Goal: Task Accomplishment & Management: Use online tool/utility

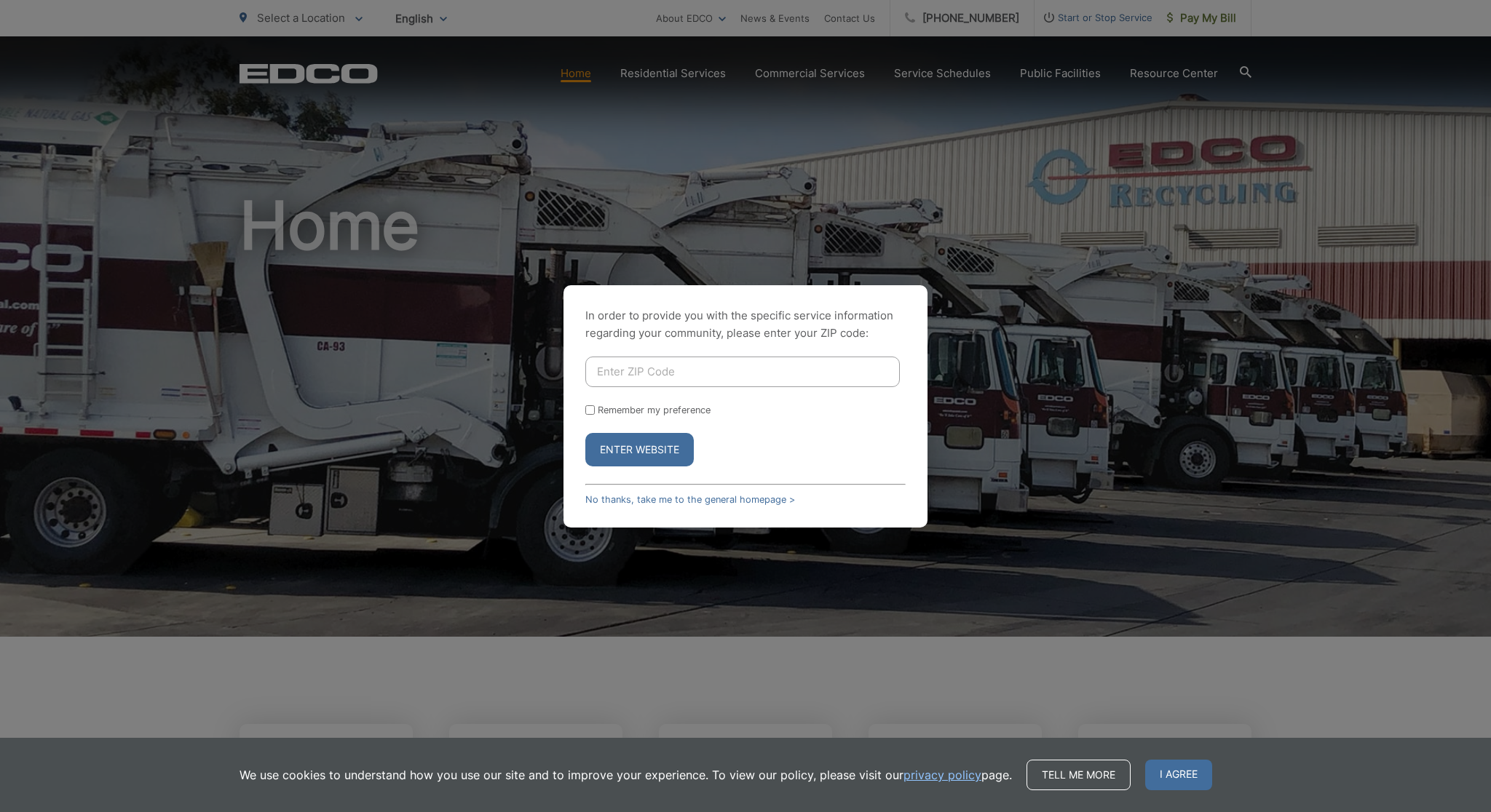
click at [699, 382] on input "Enter ZIP Code" at bounding box center [743, 372] width 315 height 30
type input "92078"
click at [684, 411] on label "Remember my preference" at bounding box center [653, 410] width 113 height 11
click at [595, 411] on input "Remember my preference" at bounding box center [590, 410] width 10 height 10
checkbox input "true"
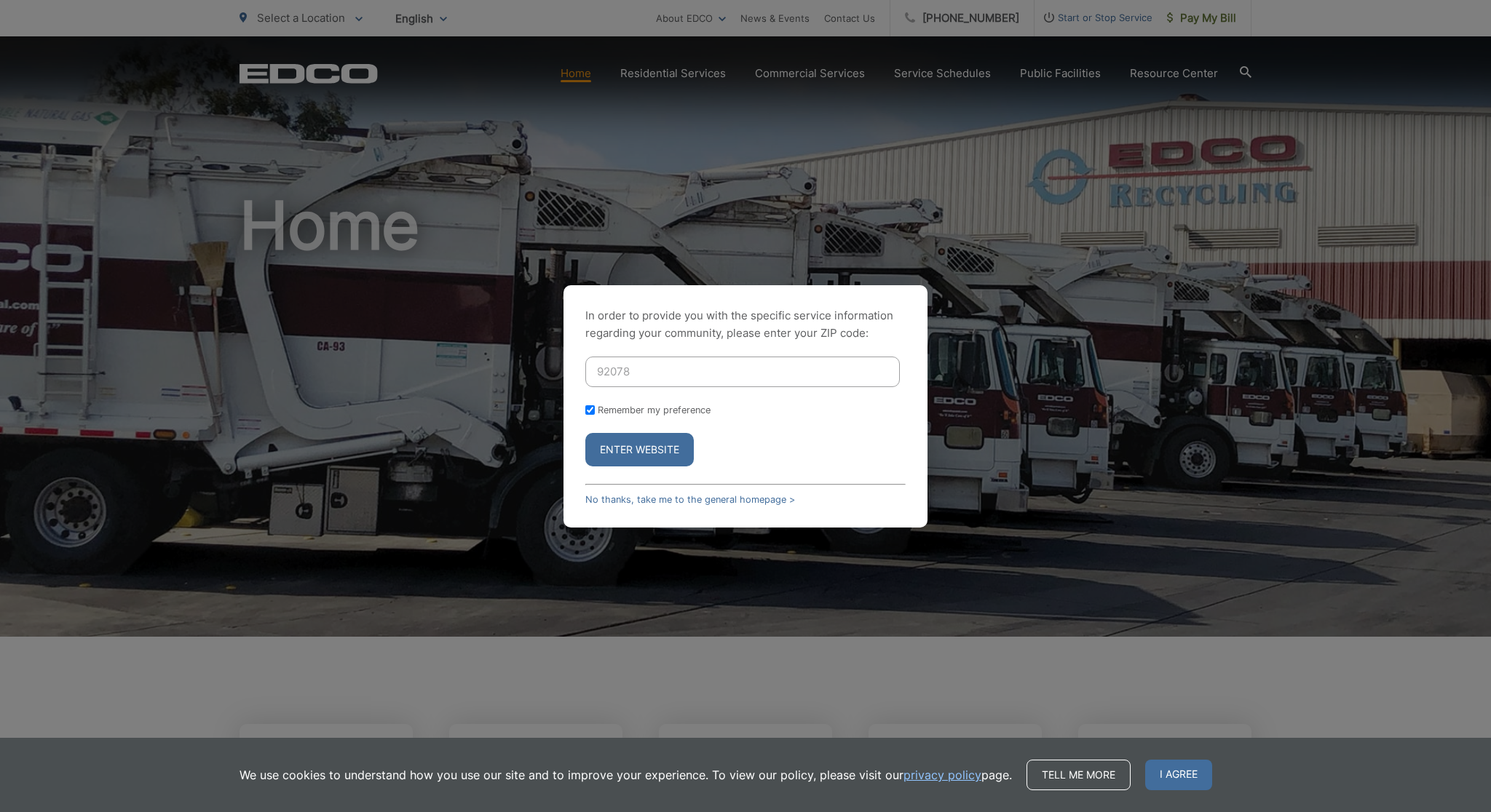
click at [657, 460] on button "Enter Website" at bounding box center [640, 450] width 109 height 34
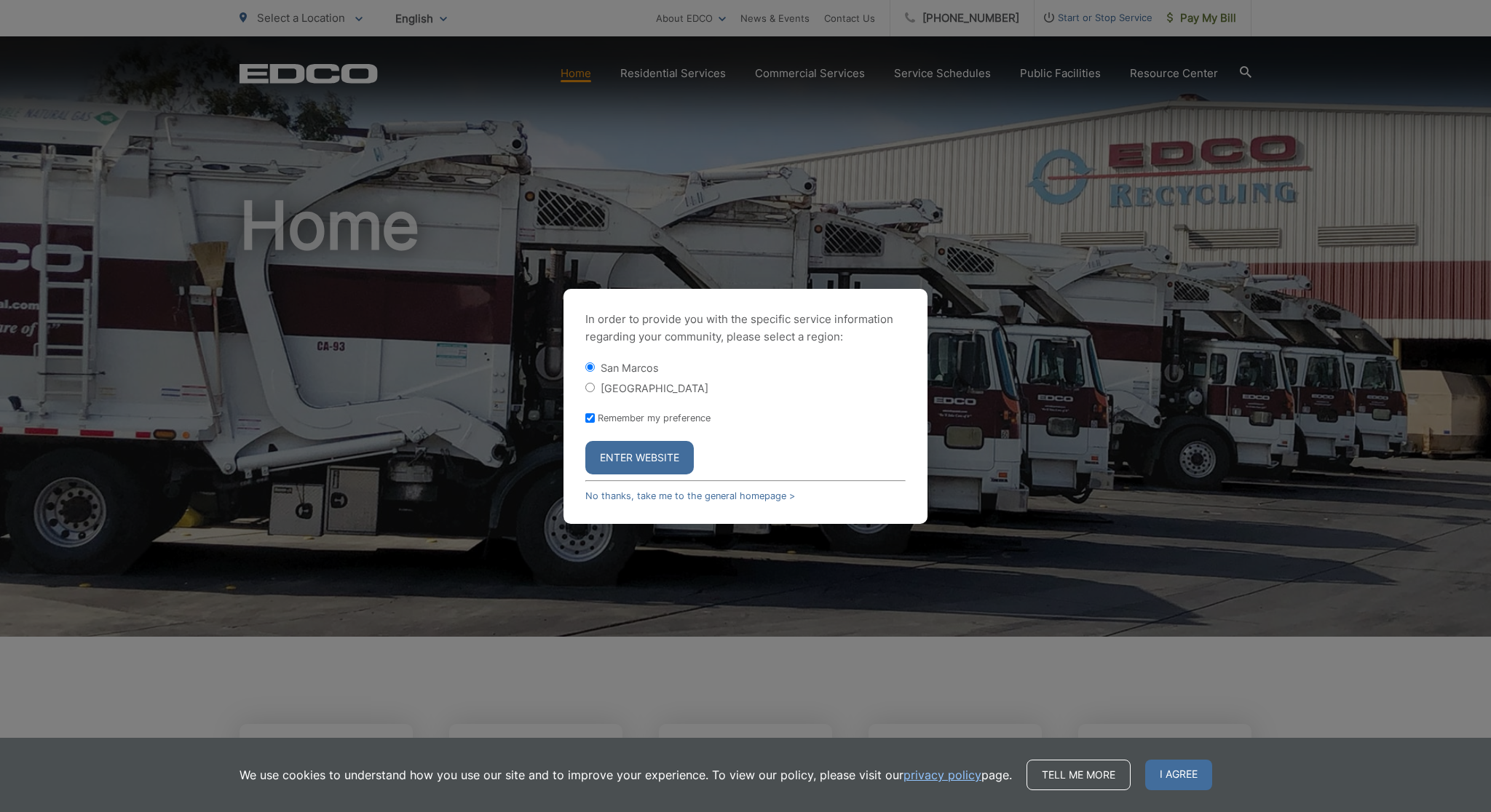
click at [657, 460] on button "Enter Website" at bounding box center [640, 457] width 109 height 34
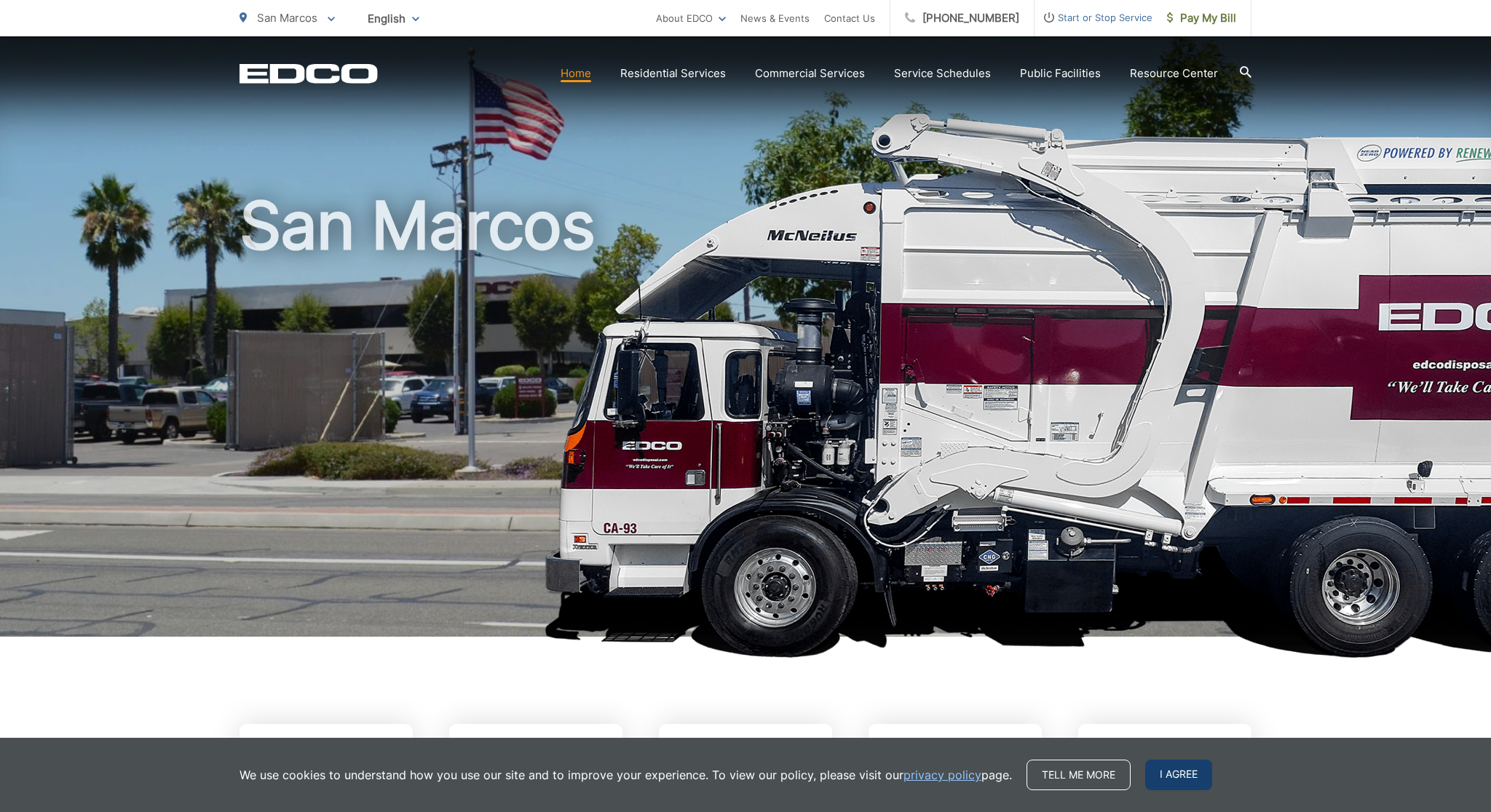
click at [1157, 770] on span "I agree" at bounding box center [1179, 775] width 67 height 30
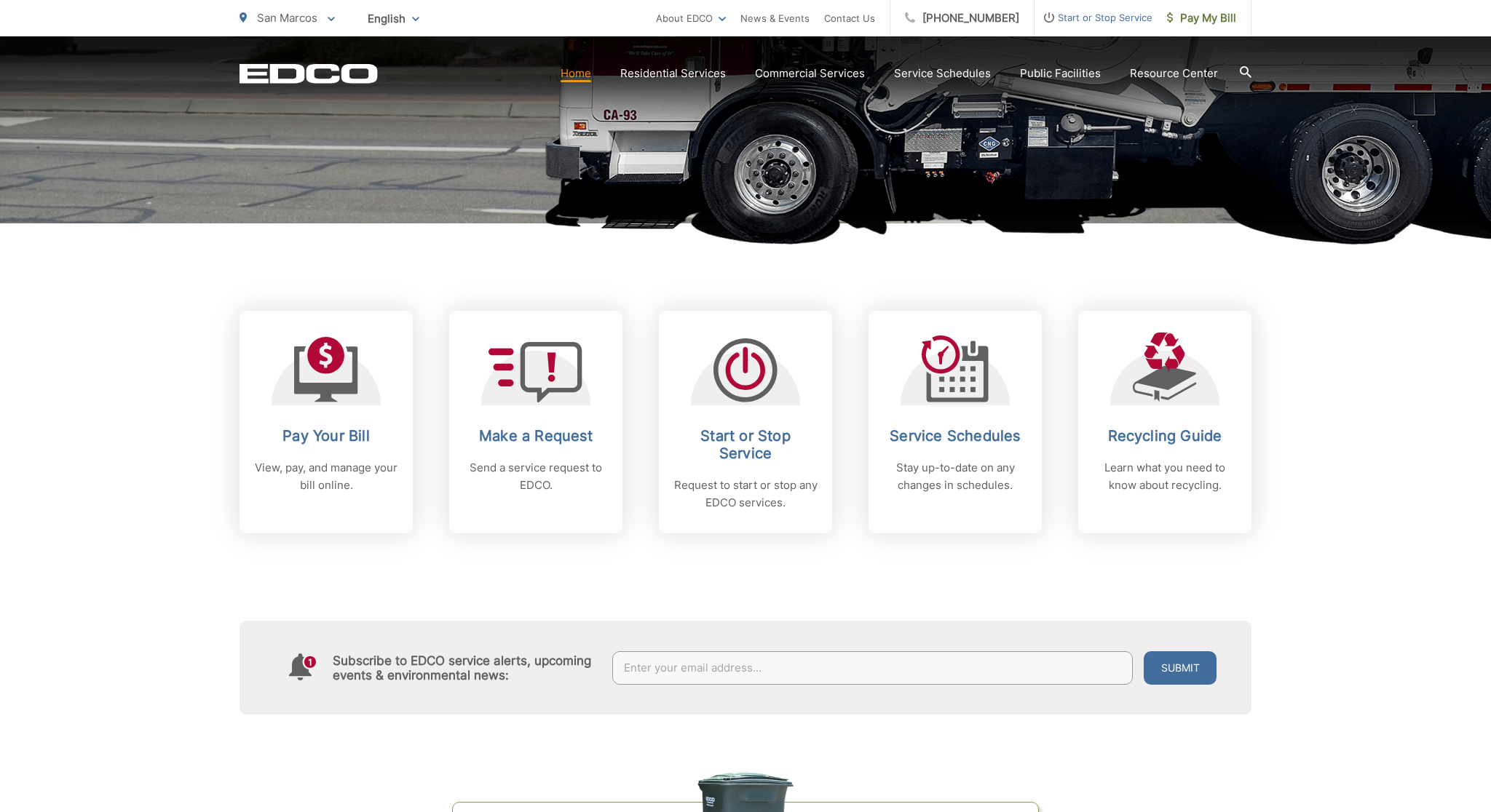
scroll to position [430, 0]
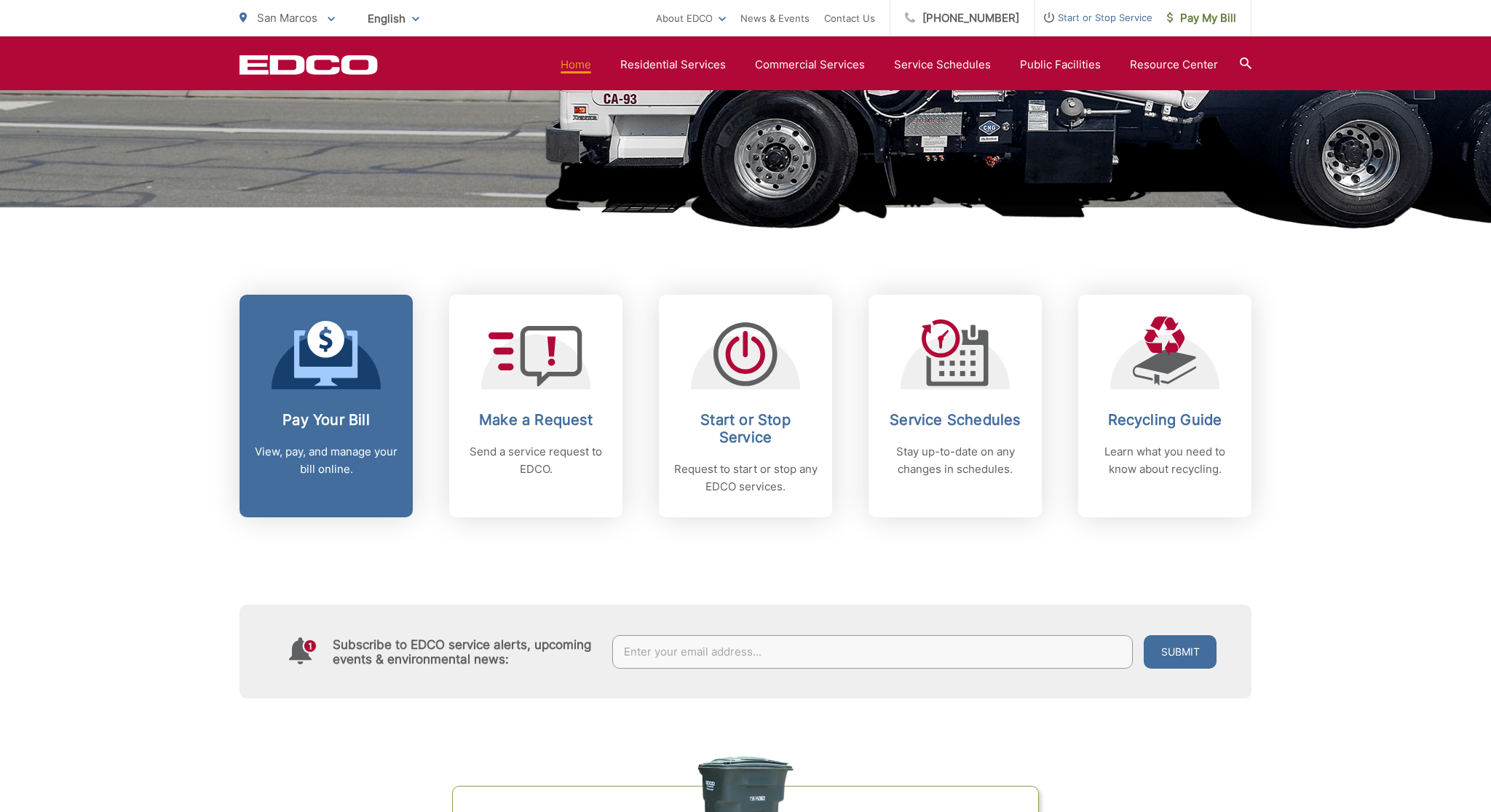
click at [358, 457] on p "View, pay, and manage your bill online." at bounding box center [326, 461] width 144 height 35
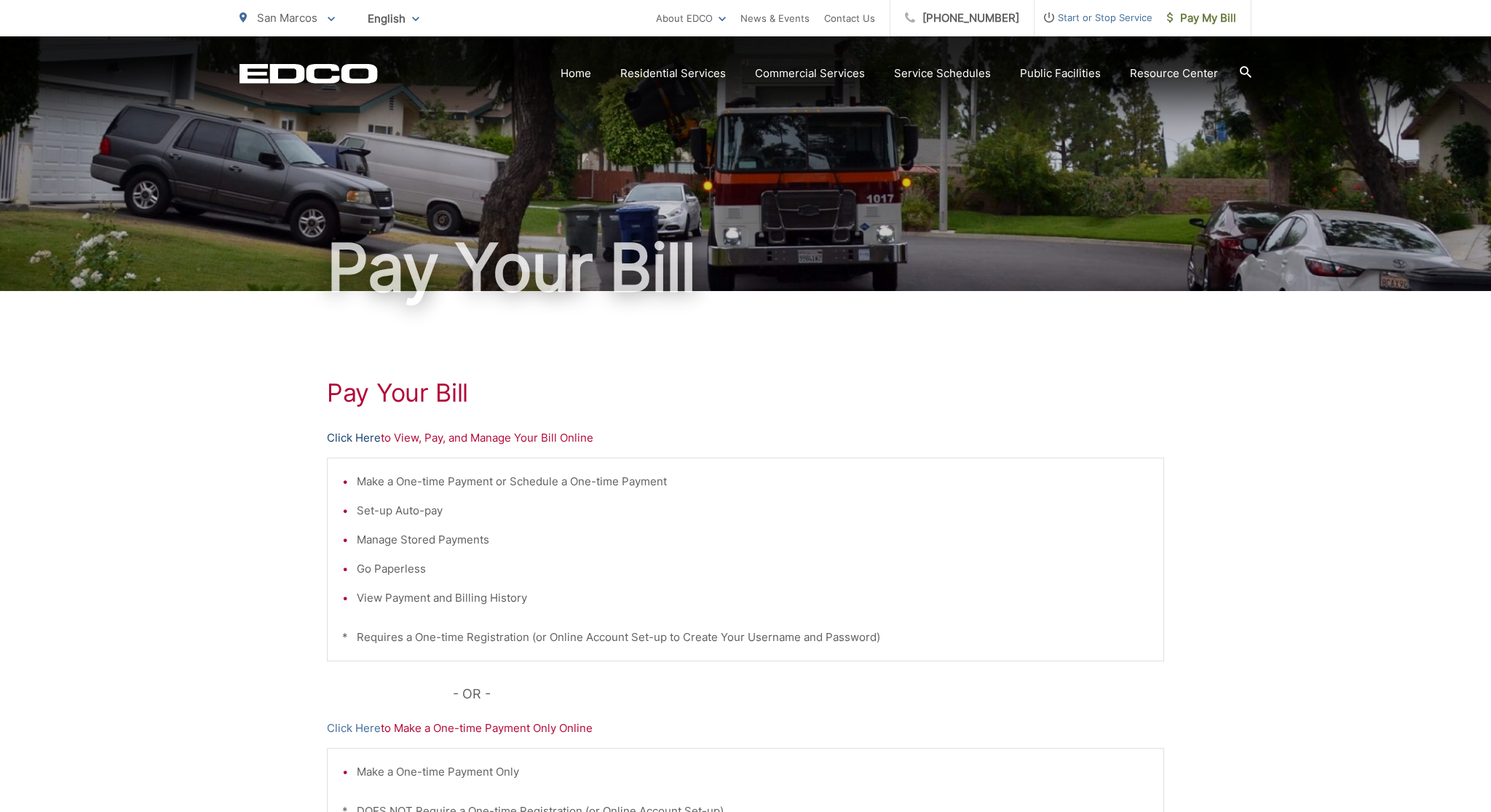
click at [370, 434] on link "Click Here" at bounding box center [353, 438] width 54 height 18
